Goal: Go to known website: Go to known website

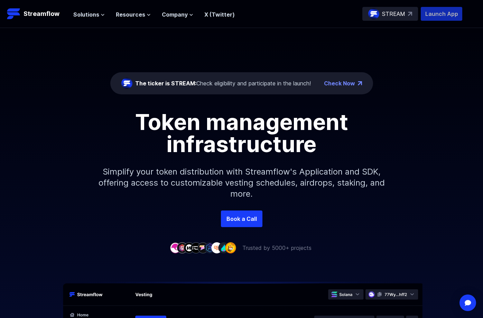
click at [439, 14] on p "Launch App" at bounding box center [441, 14] width 41 height 14
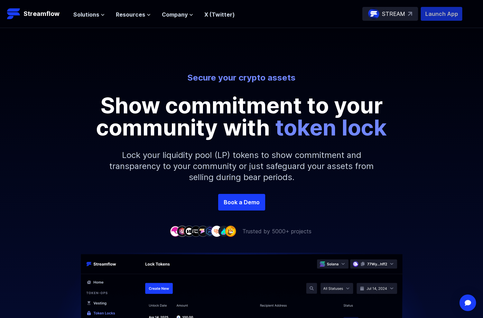
click at [428, 18] on p "Launch App" at bounding box center [441, 14] width 41 height 14
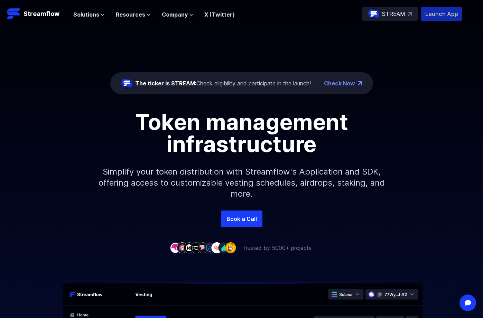
click at [436, 16] on p "Launch App" at bounding box center [441, 14] width 41 height 14
